Goal: Find contact information: Find contact information

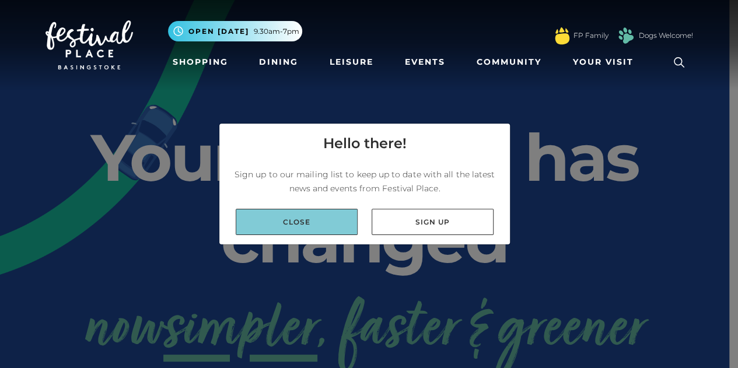
click at [345, 225] on link "Close" at bounding box center [297, 222] width 122 height 26
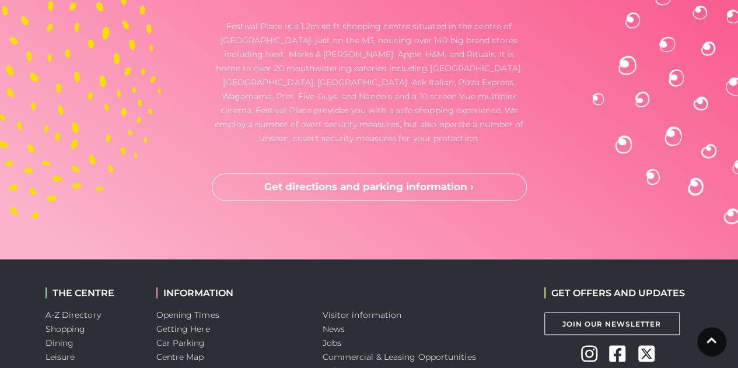
scroll to position [3228, 0]
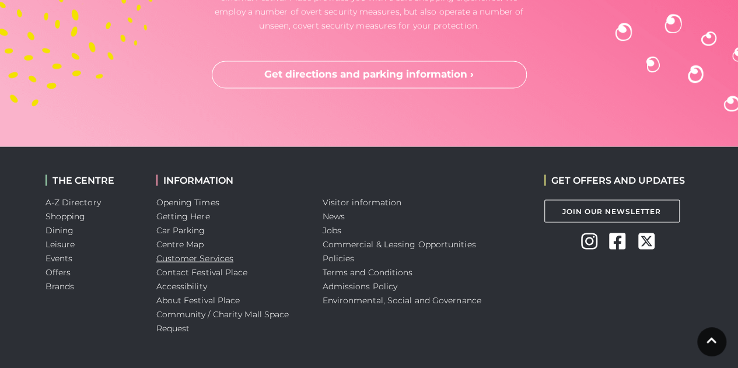
click at [215, 253] on link "Customer Services" at bounding box center [195, 258] width 78 height 10
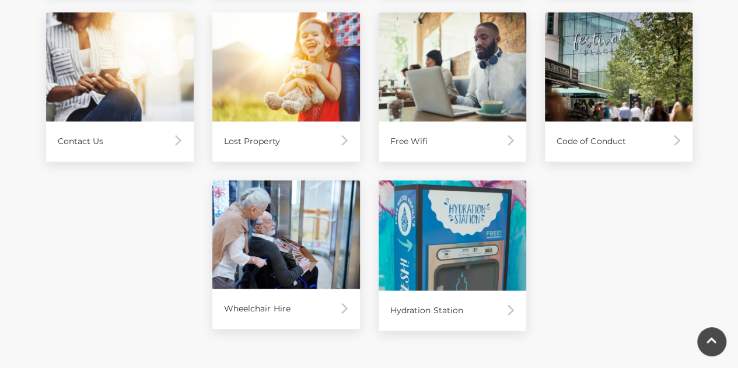
scroll to position [761, 0]
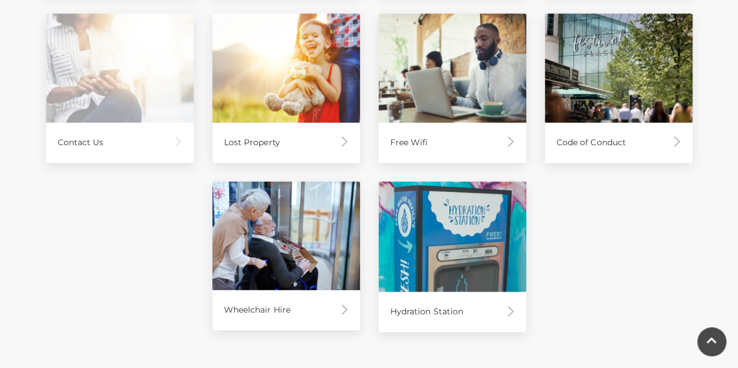
click at [167, 136] on div "Contact Us" at bounding box center [120, 142] width 148 height 40
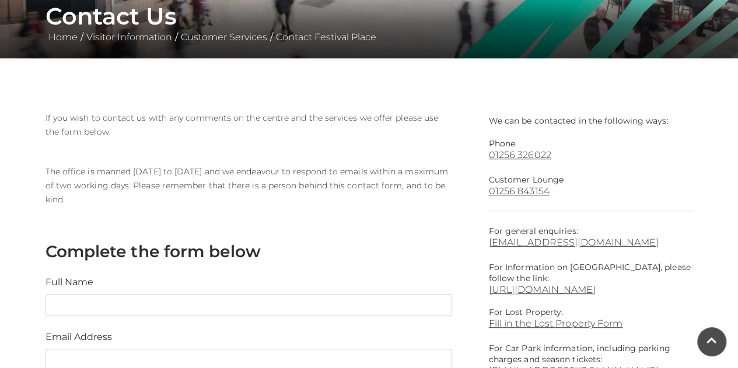
scroll to position [222, 0]
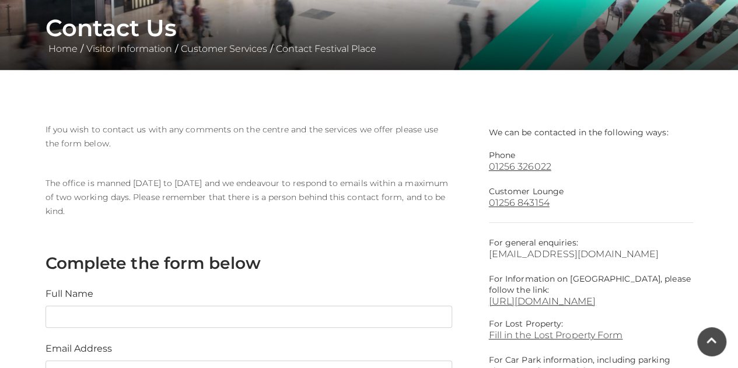
click at [552, 256] on link "[EMAIL_ADDRESS][DOMAIN_NAME]" at bounding box center [591, 253] width 204 height 11
